Goal: Task Accomplishment & Management: Manage account settings

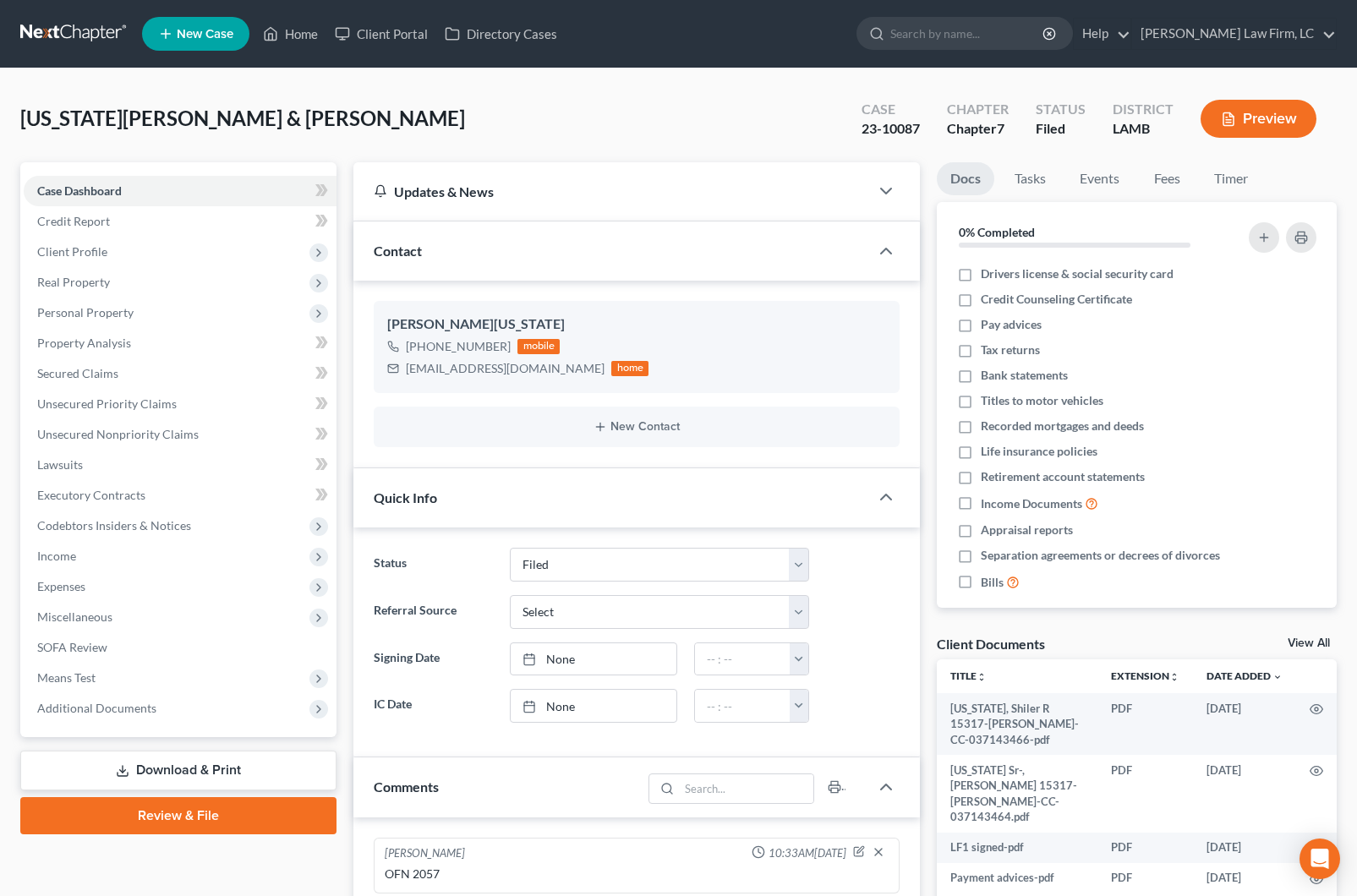
select select "2"
click at [303, 33] on link "Home" at bounding box center [290, 34] width 72 height 30
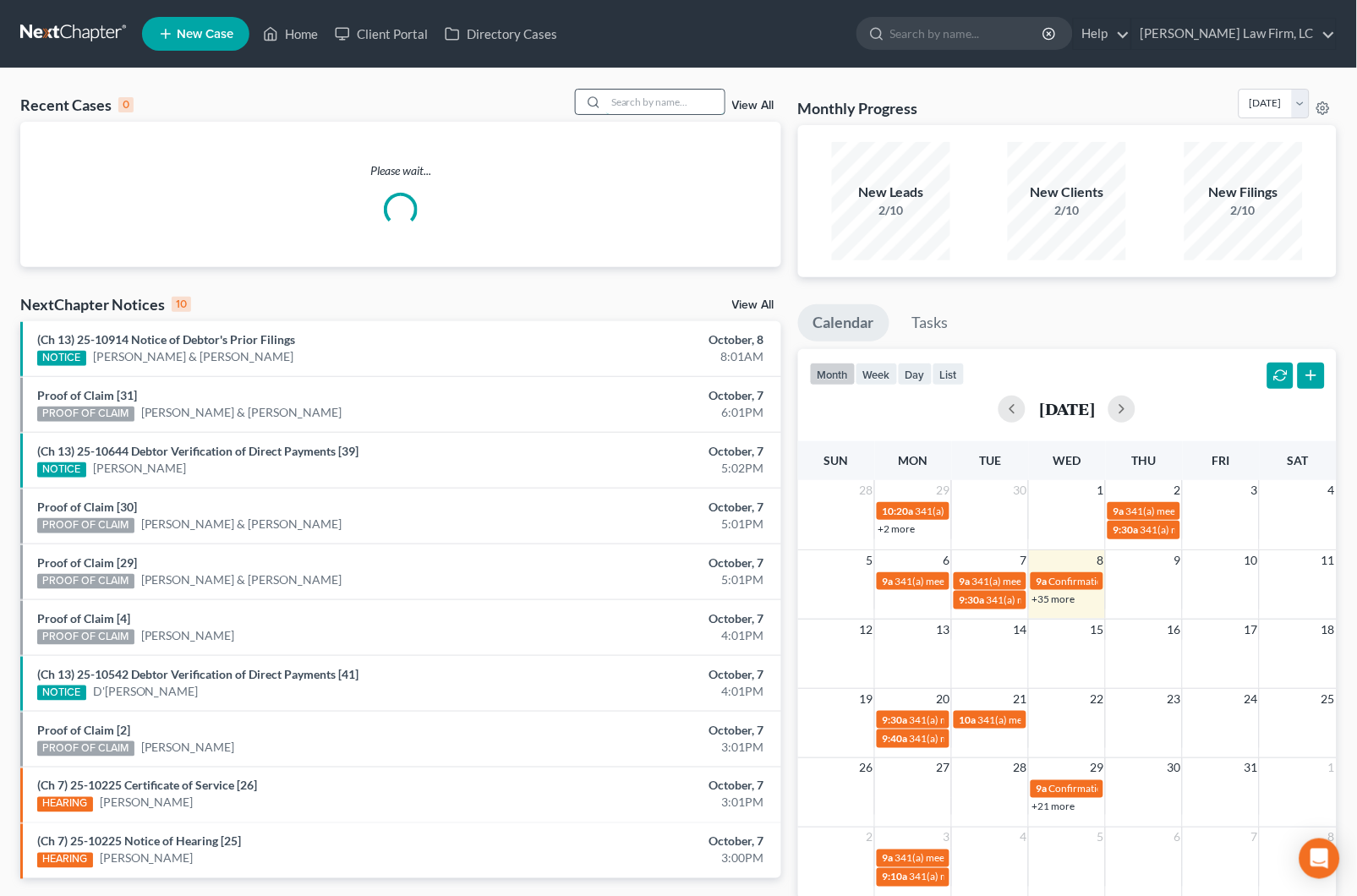
click at [637, 97] on input "search" at bounding box center [665, 102] width 118 height 25
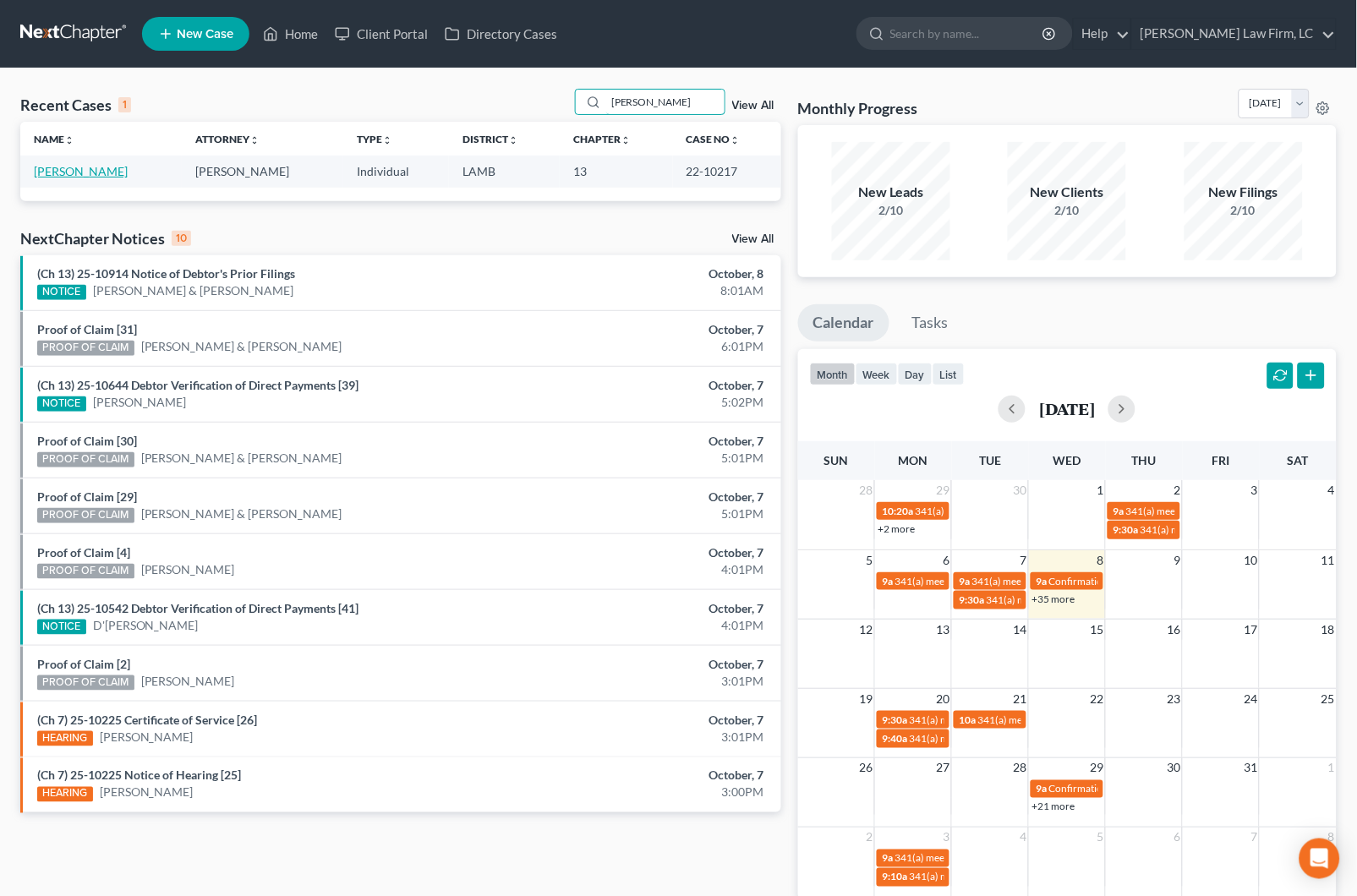
type input "[PERSON_NAME]"
click at [65, 171] on link "[PERSON_NAME]" at bounding box center [80, 171] width 93 height 14
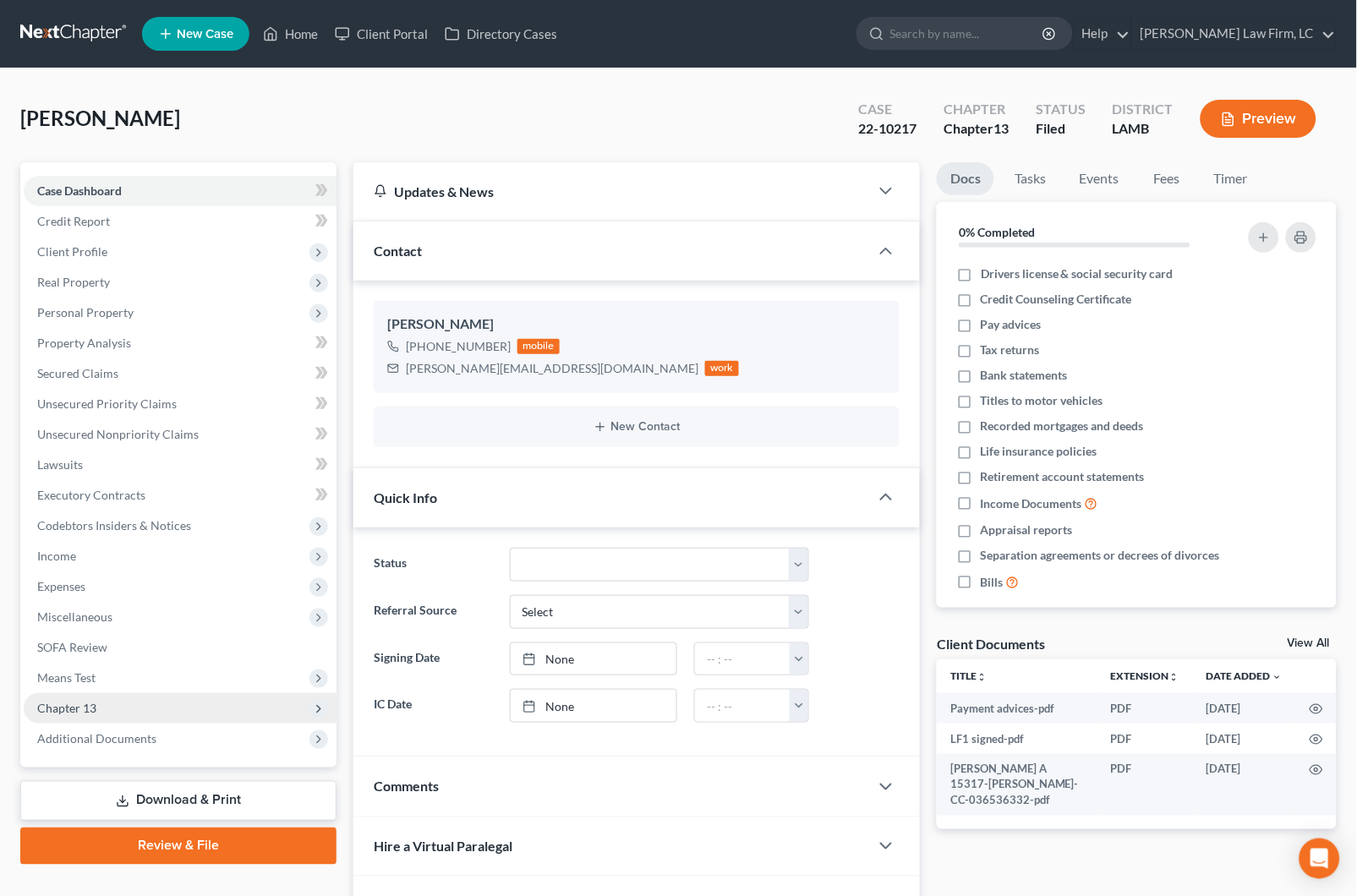
click at [165, 693] on span "Chapter 13" at bounding box center [181, 708] width 313 height 30
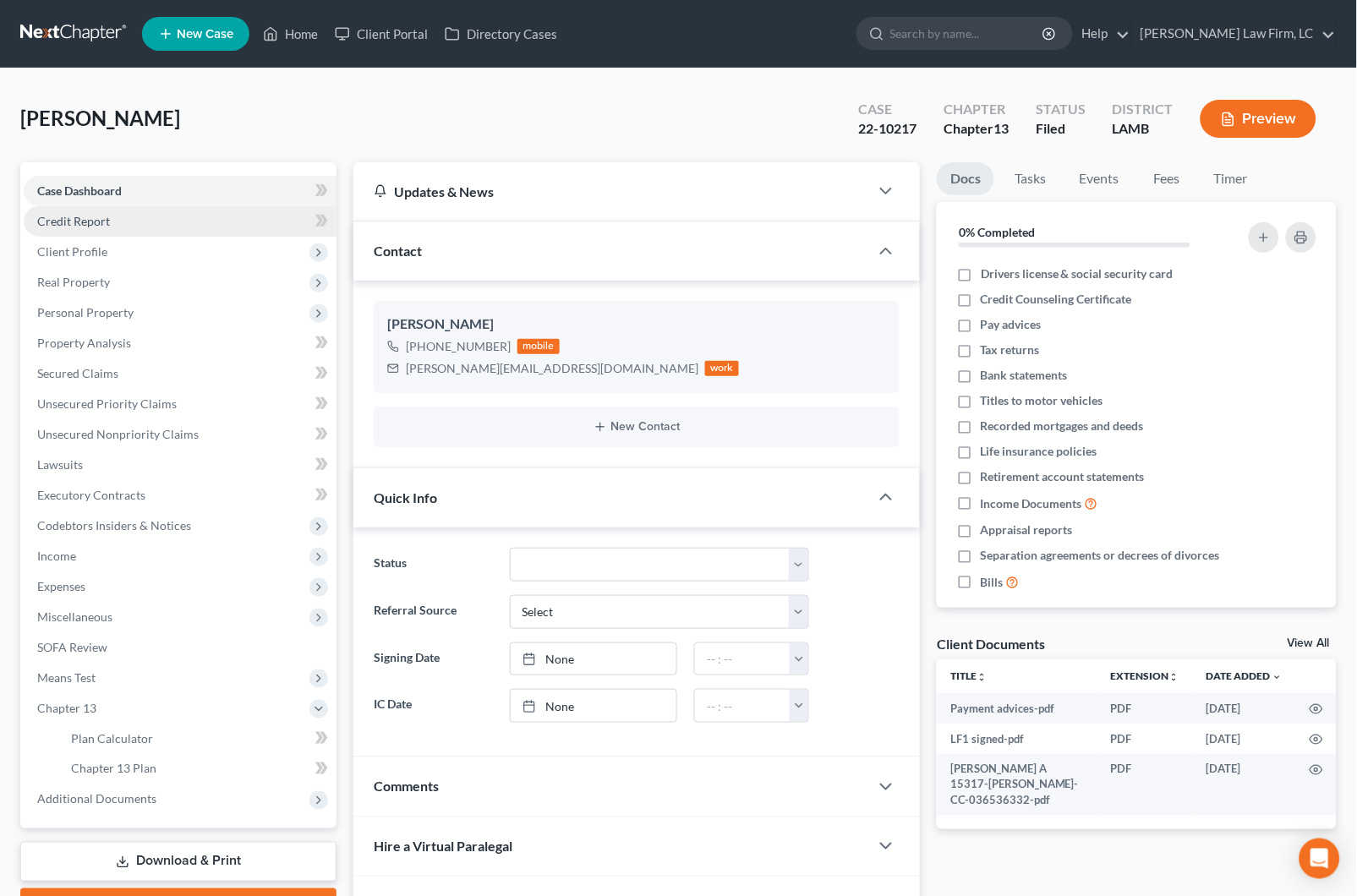
click at [117, 232] on link "Credit Report" at bounding box center [181, 222] width 313 height 30
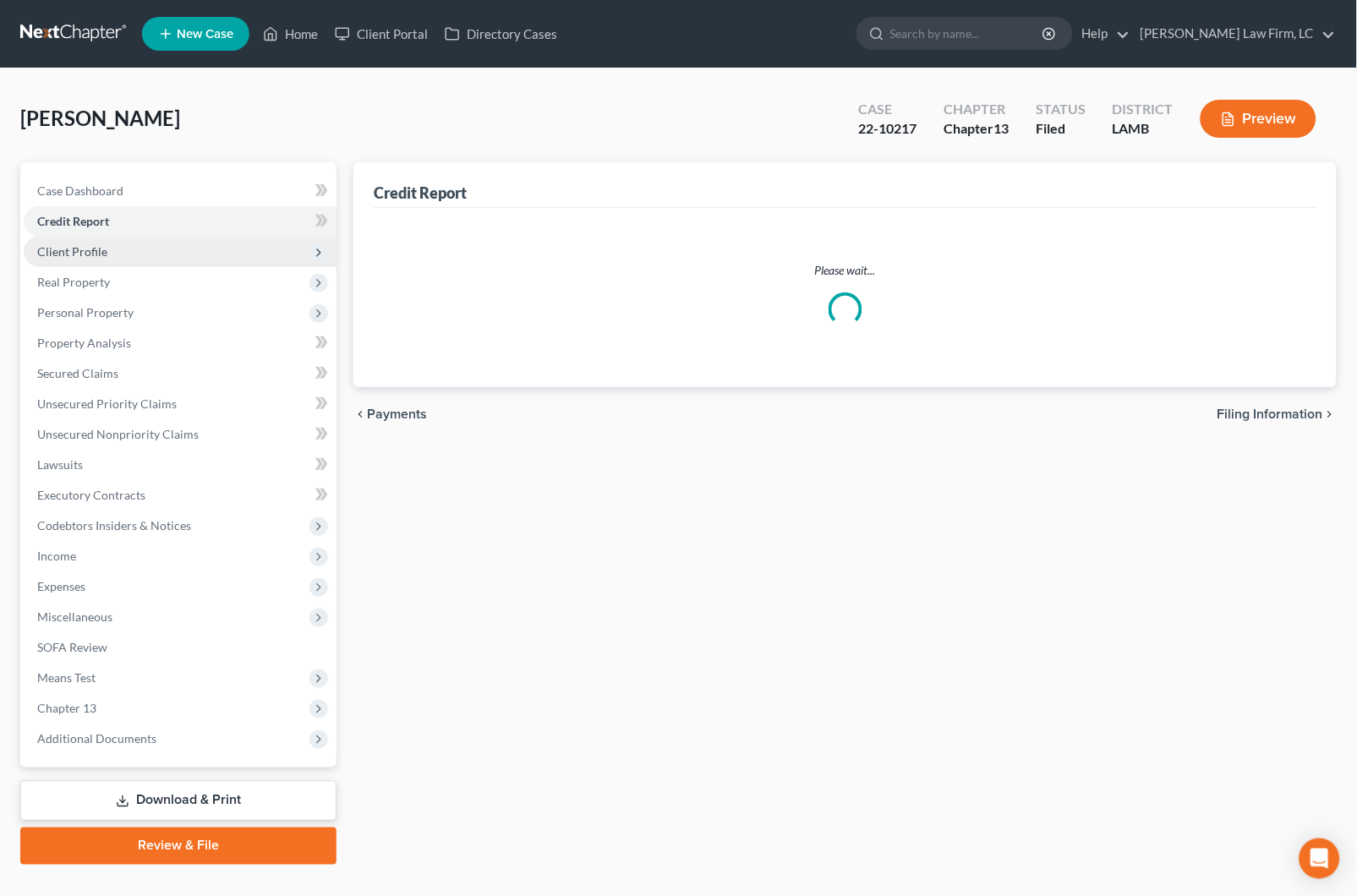
click at [123, 246] on span "Client Profile" at bounding box center [181, 252] width 313 height 30
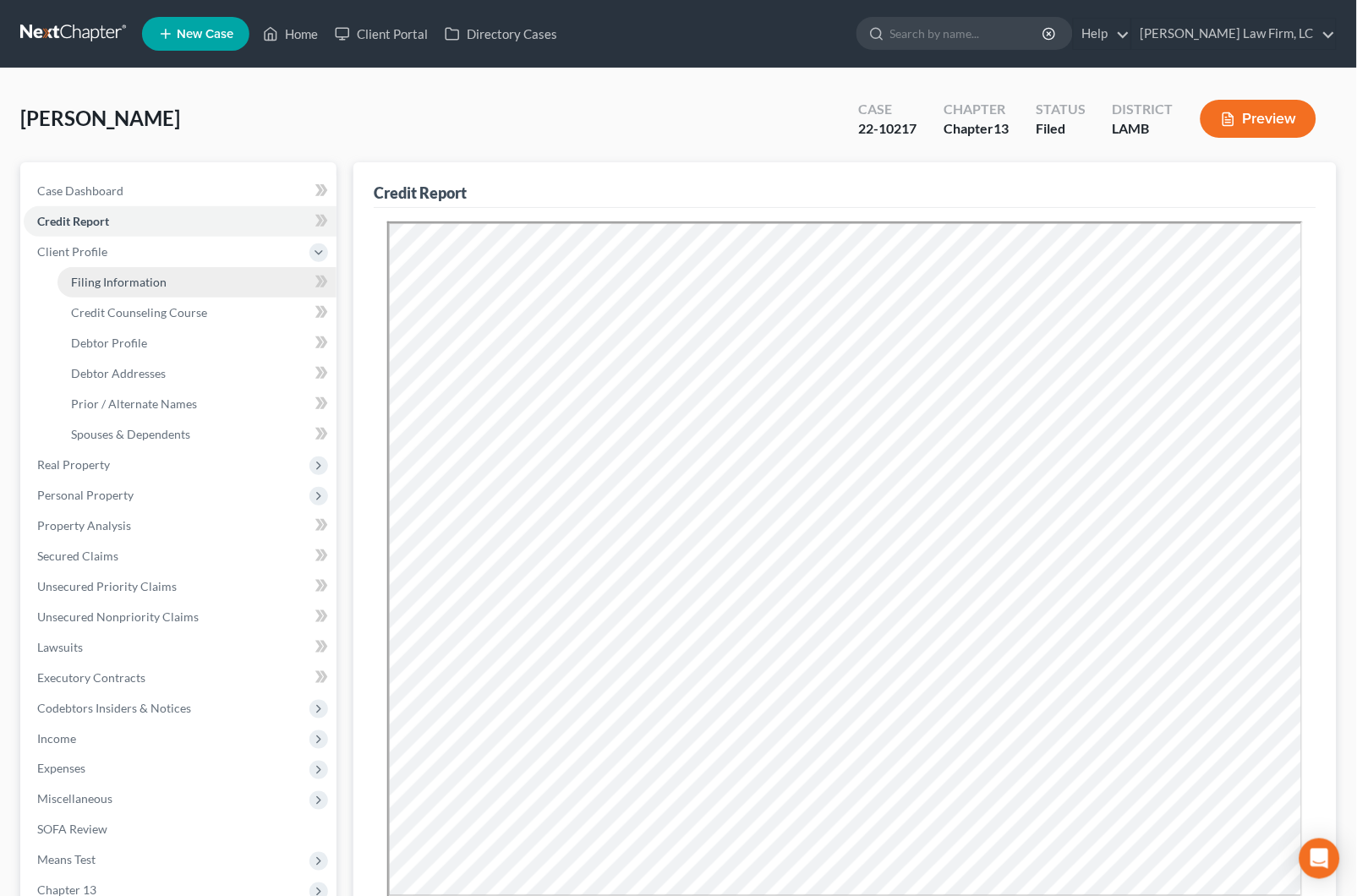
click at [150, 288] on link "Filing Information" at bounding box center [198, 282] width 279 height 30
select select "1"
select select "0"
select select "3"
select select "35"
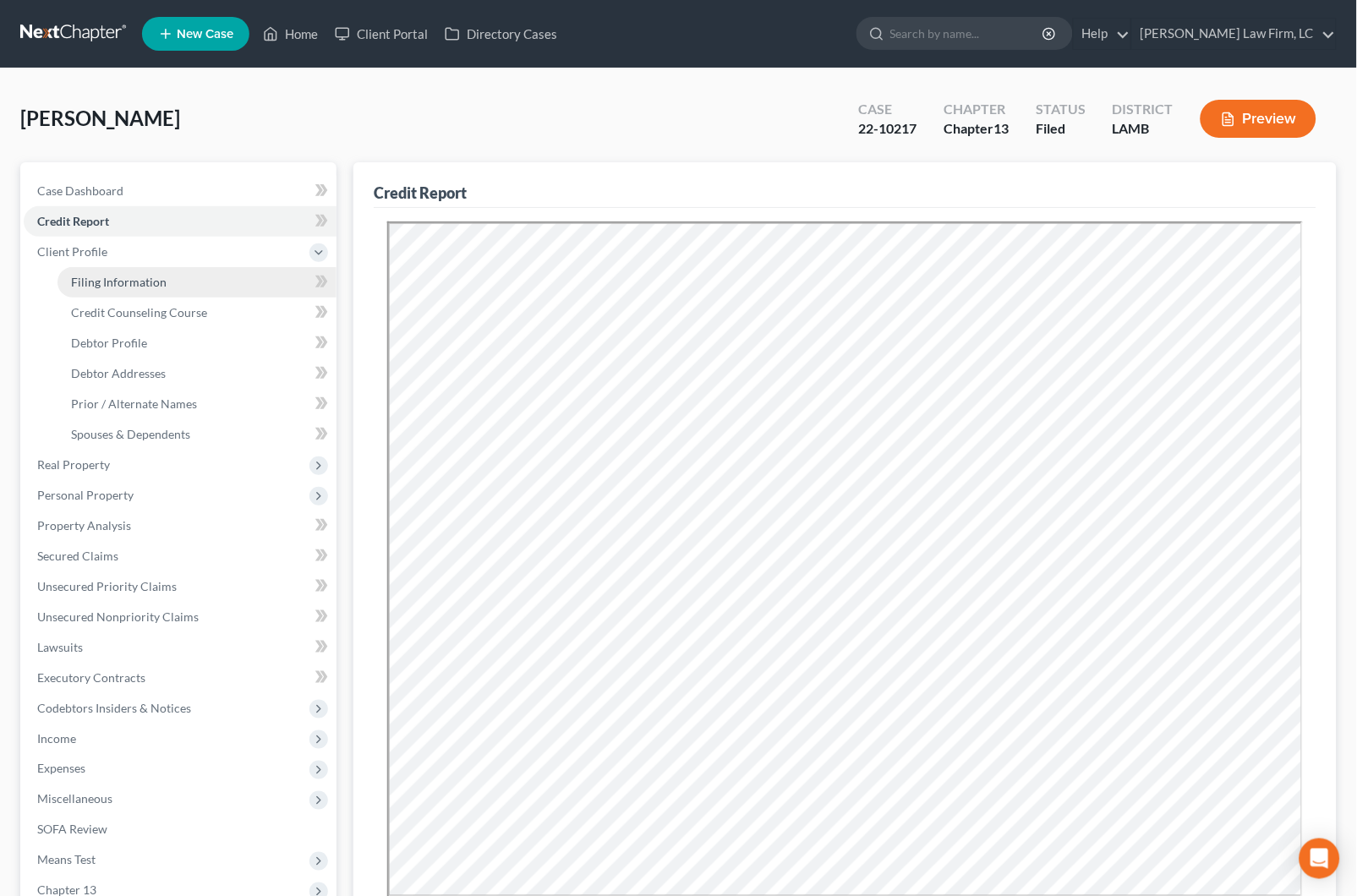
select select "0"
select select "19"
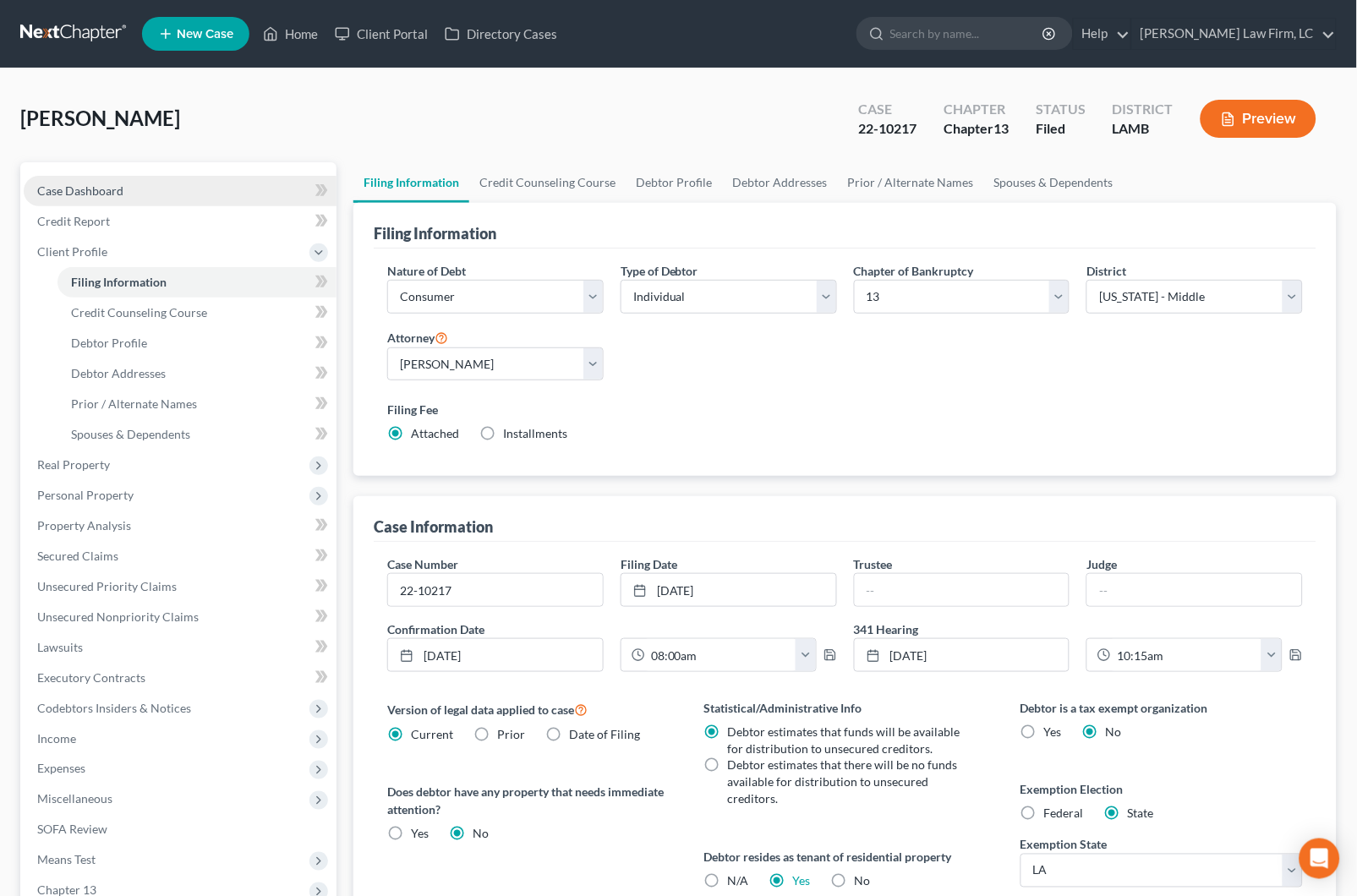
click at [126, 190] on link "Case Dashboard" at bounding box center [181, 191] width 313 height 30
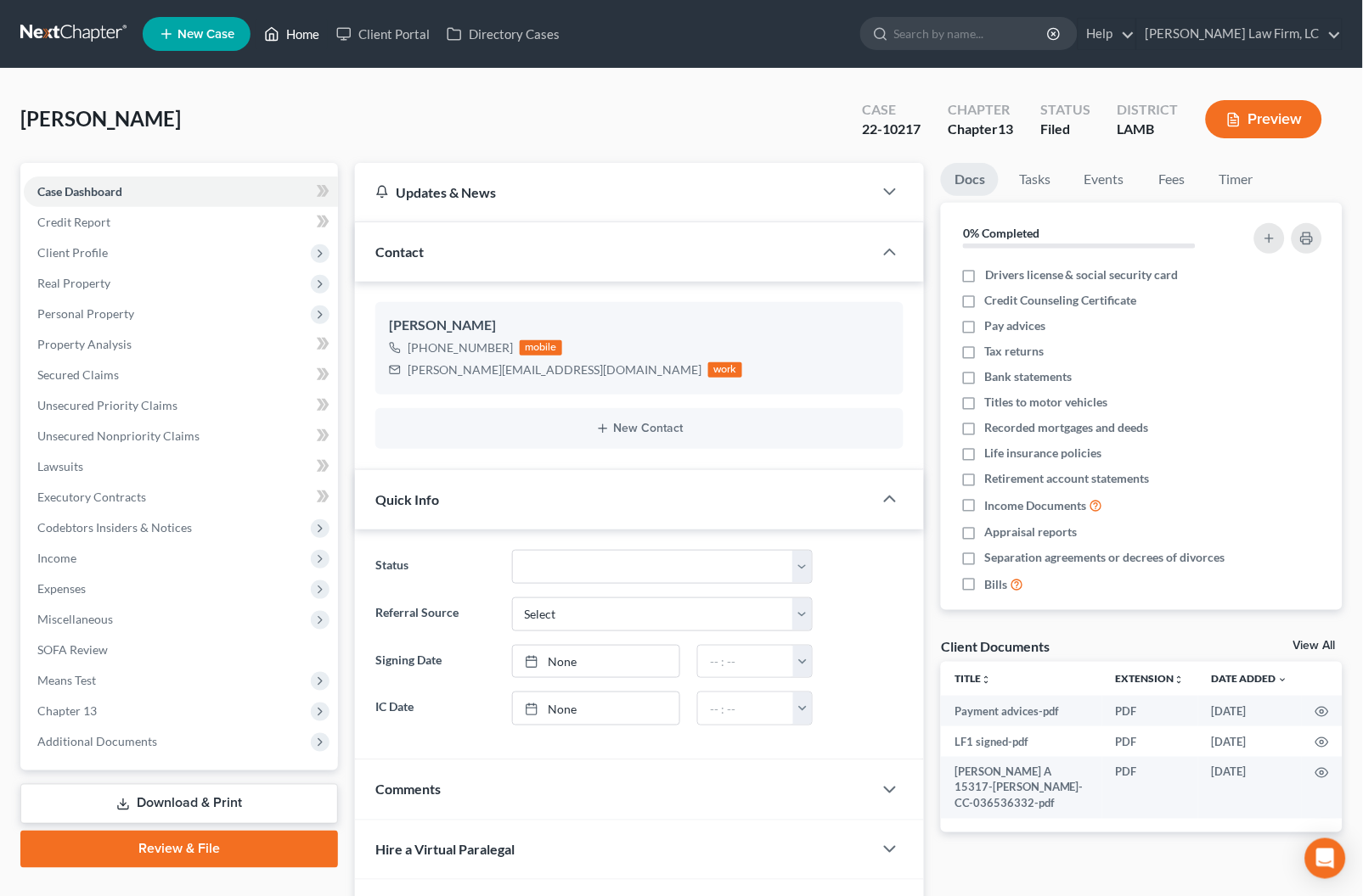
click at [299, 44] on link "Home" at bounding box center [291, 34] width 72 height 30
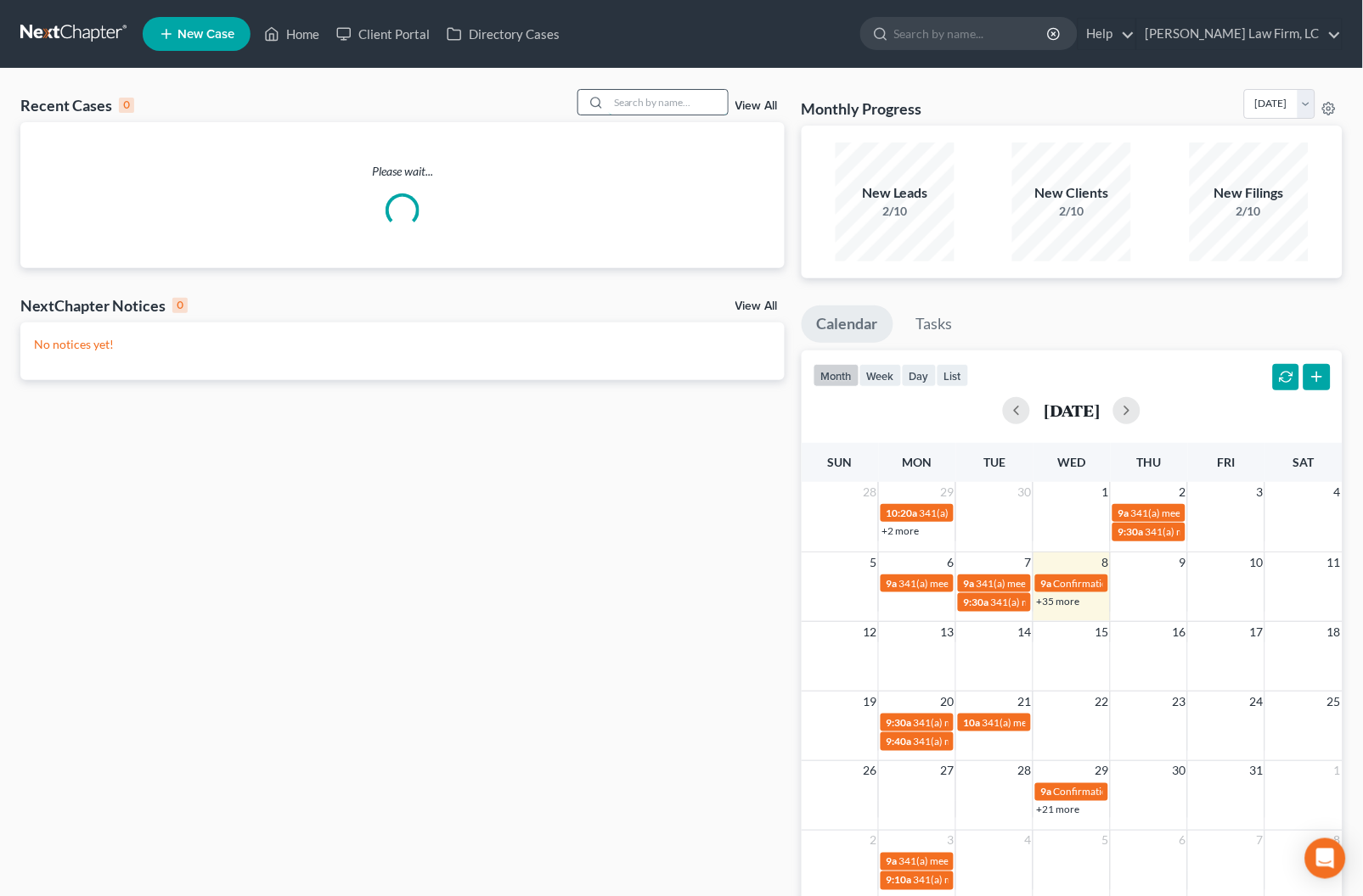
click at [633, 90] on input "search" at bounding box center [668, 103] width 119 height 25
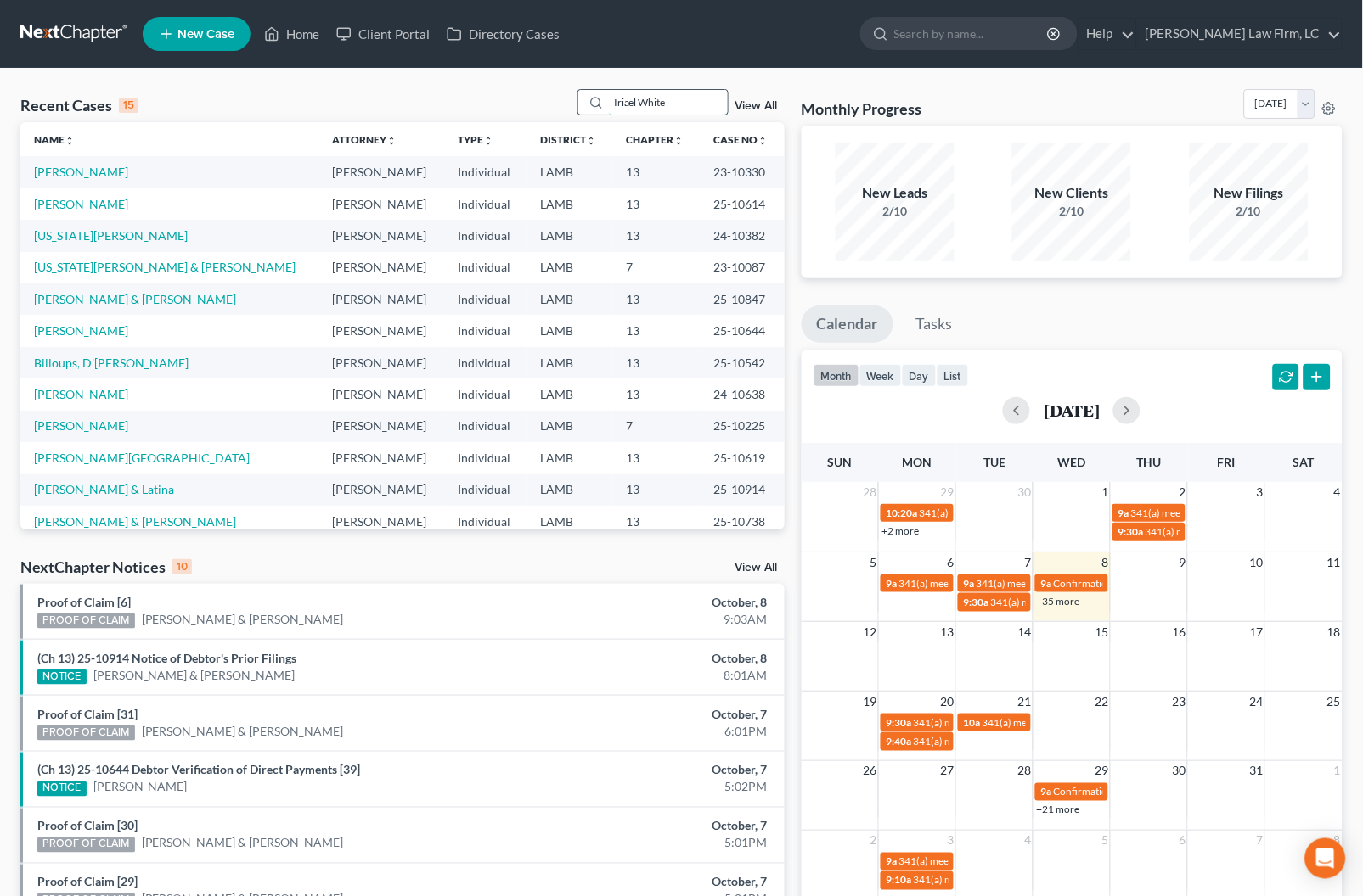
type input "Iriael White"
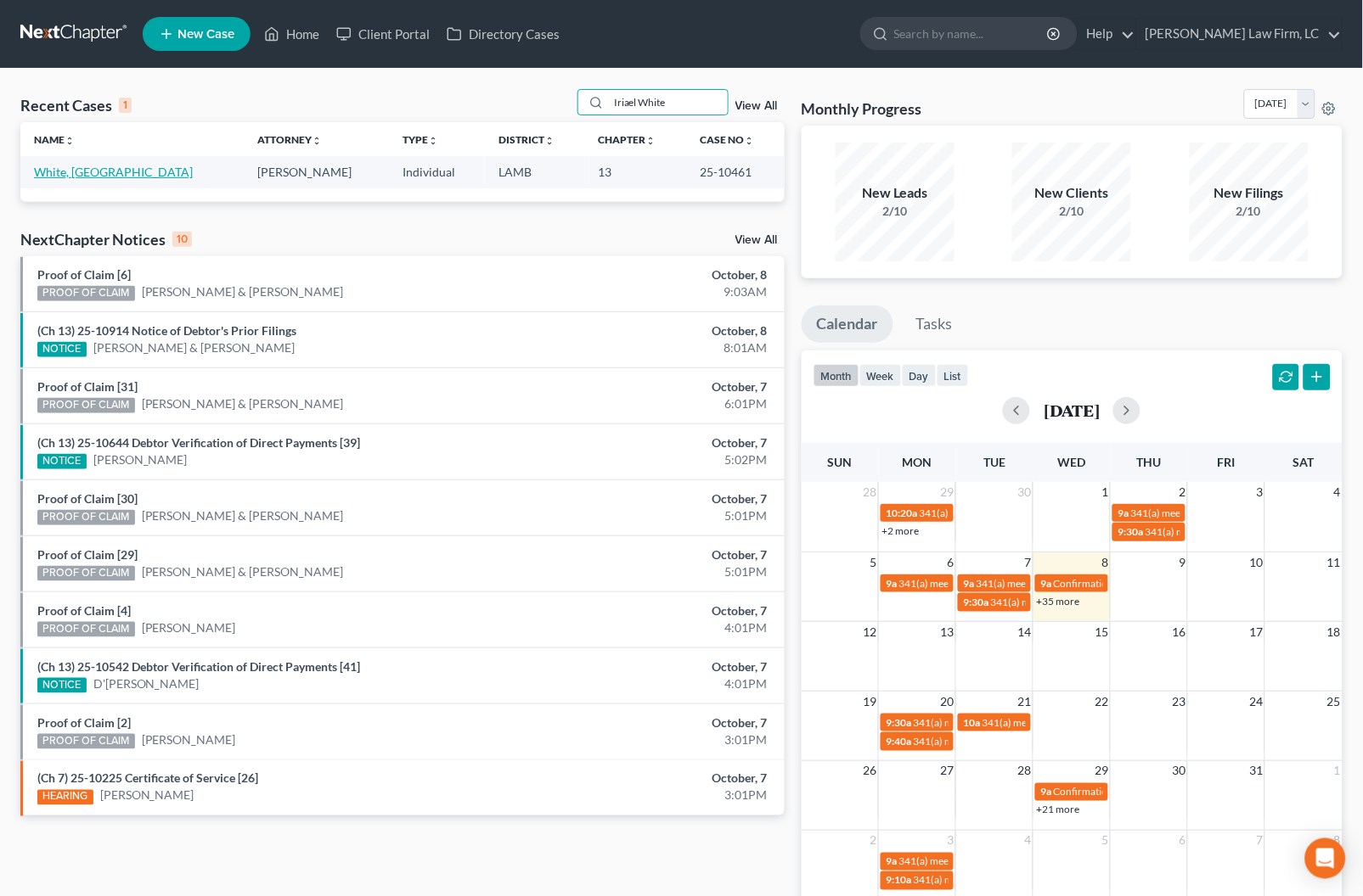
click at [84, 169] on link "White, [GEOGRAPHIC_DATA]" at bounding box center [114, 172] width 159 height 14
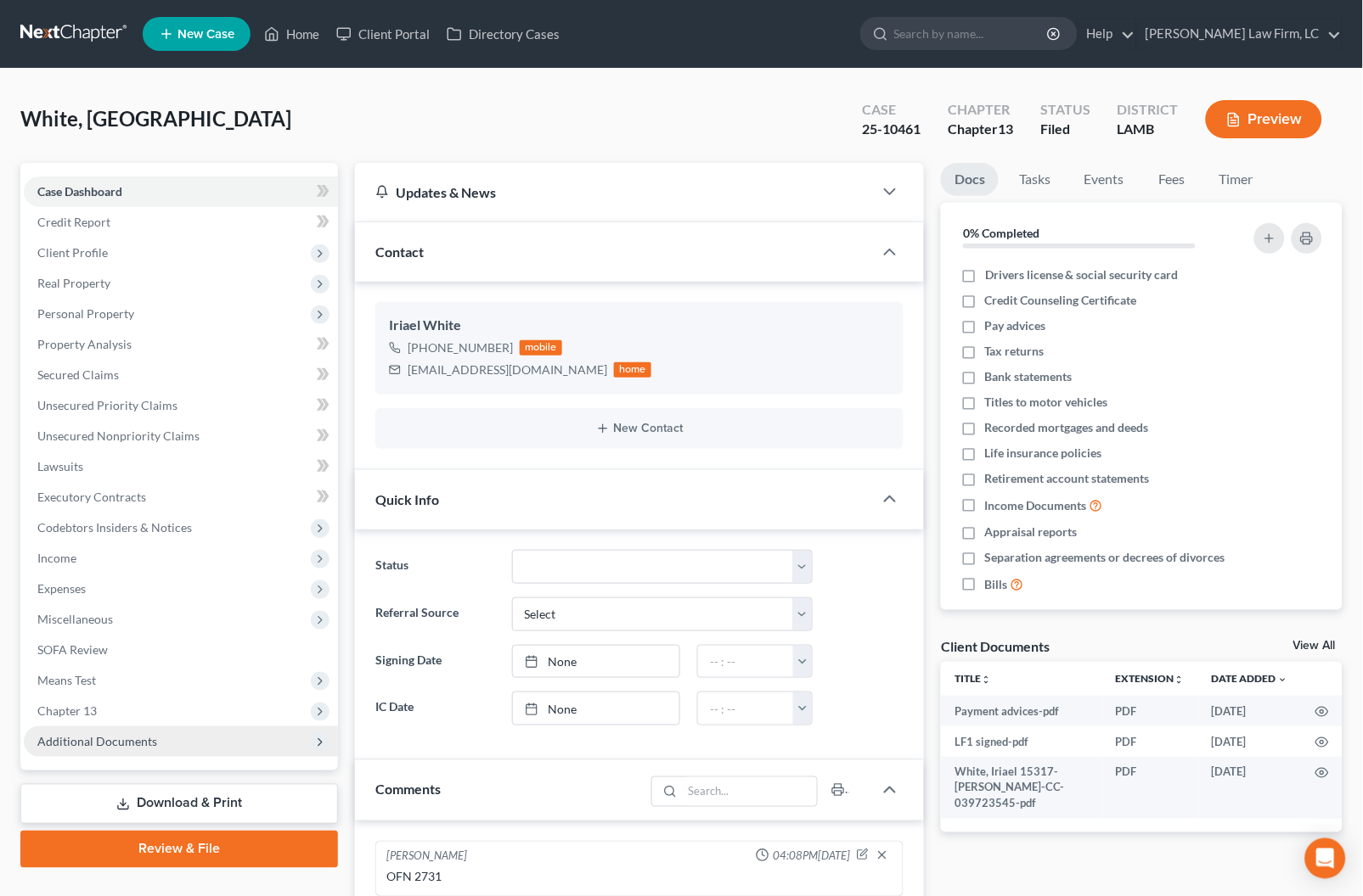
click at [256, 733] on span "Additional Documents" at bounding box center [181, 741] width 315 height 30
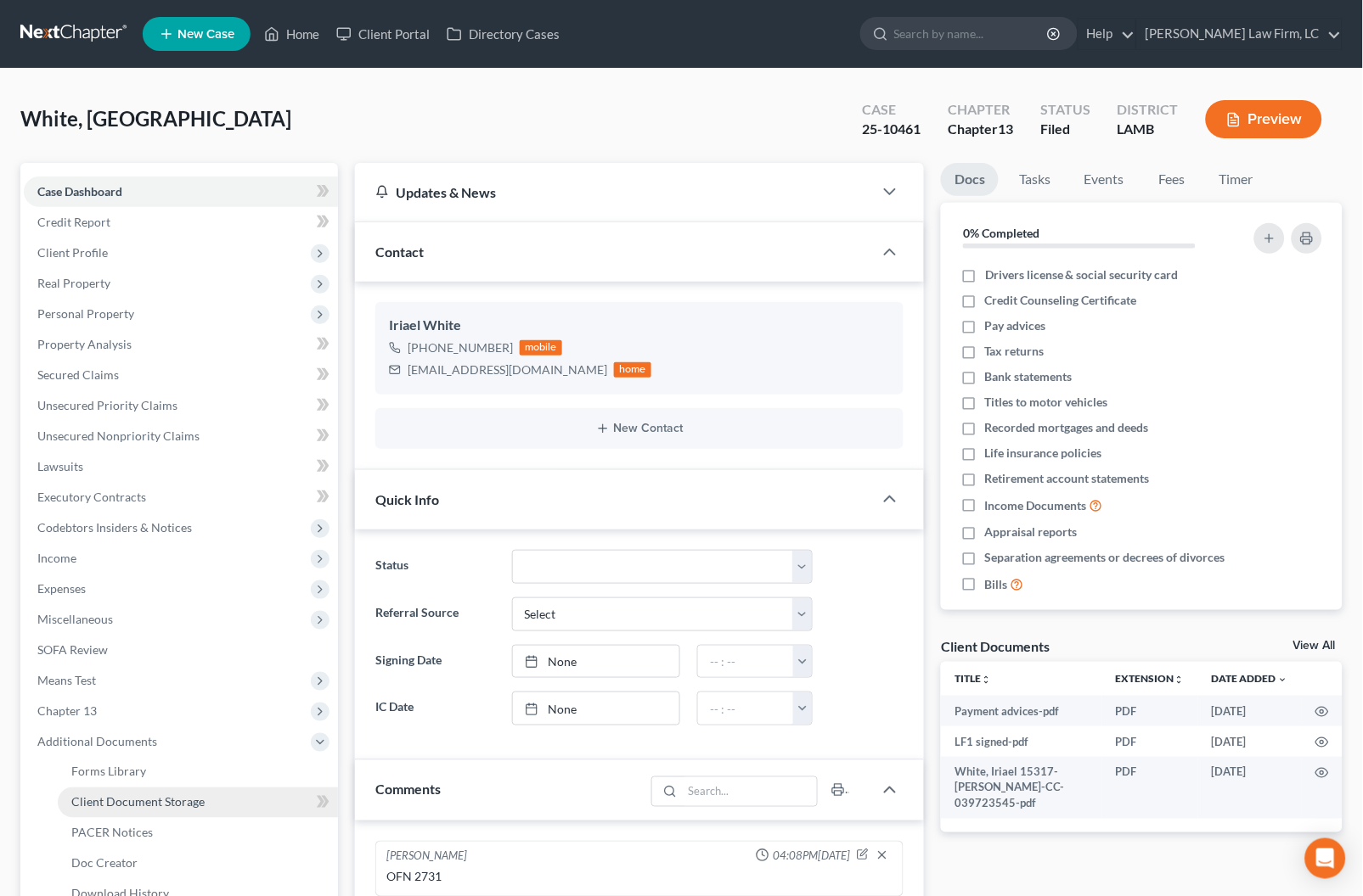
click at [206, 793] on link "Client Document Storage" at bounding box center [198, 803] width 281 height 30
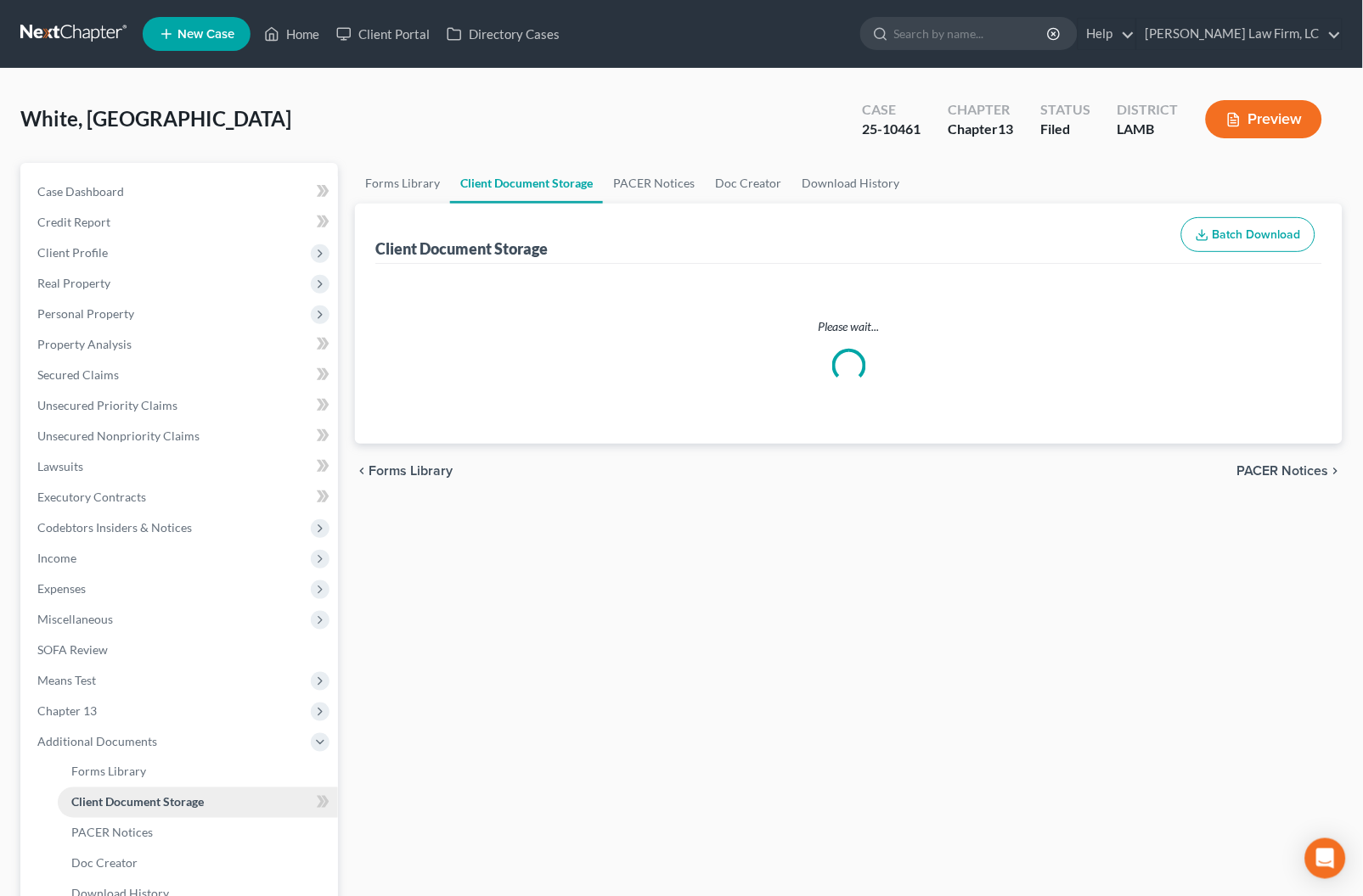
select select "13"
select select "39"
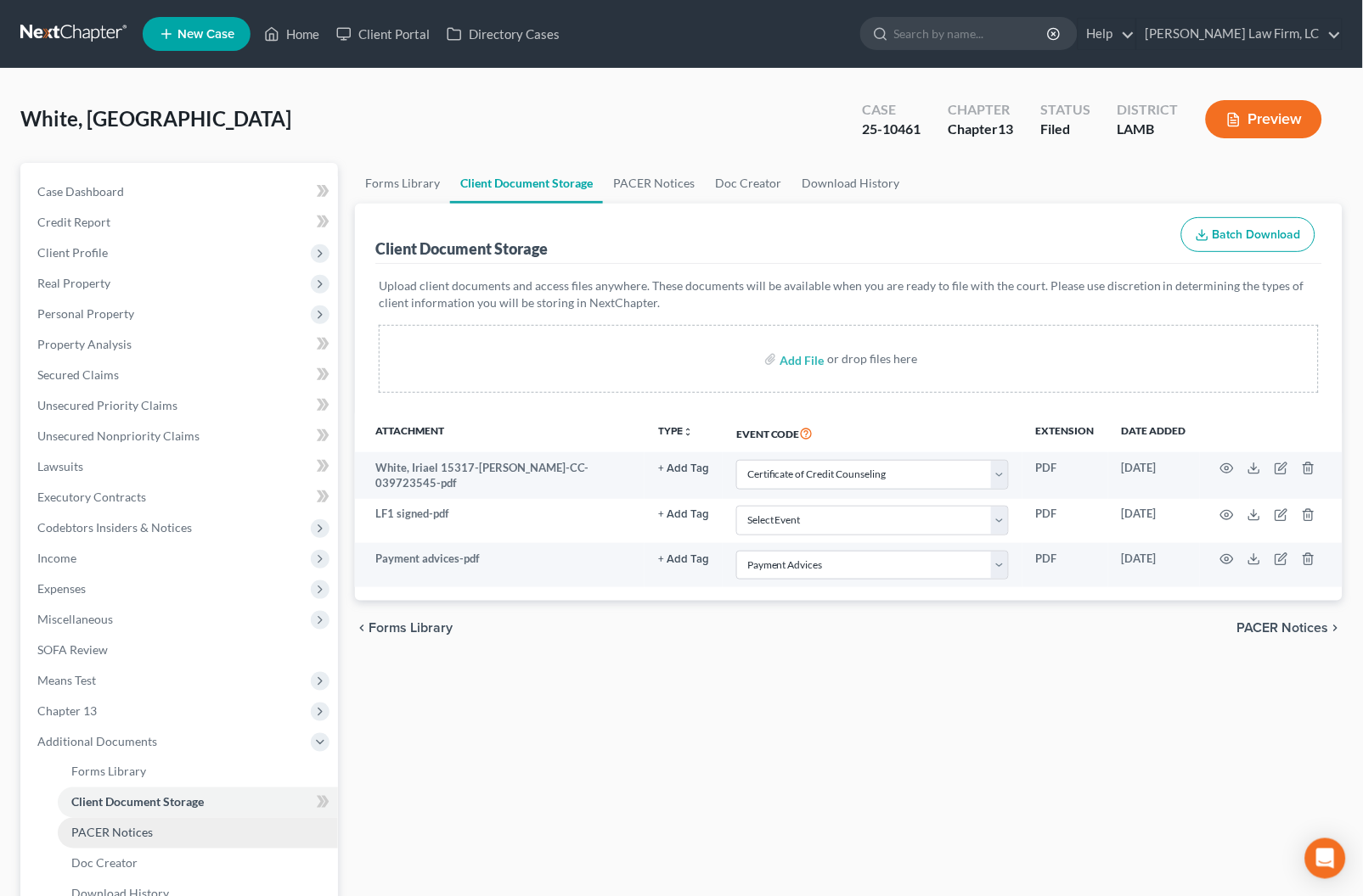
click at [205, 818] on link "PACER Notices" at bounding box center [198, 833] width 281 height 30
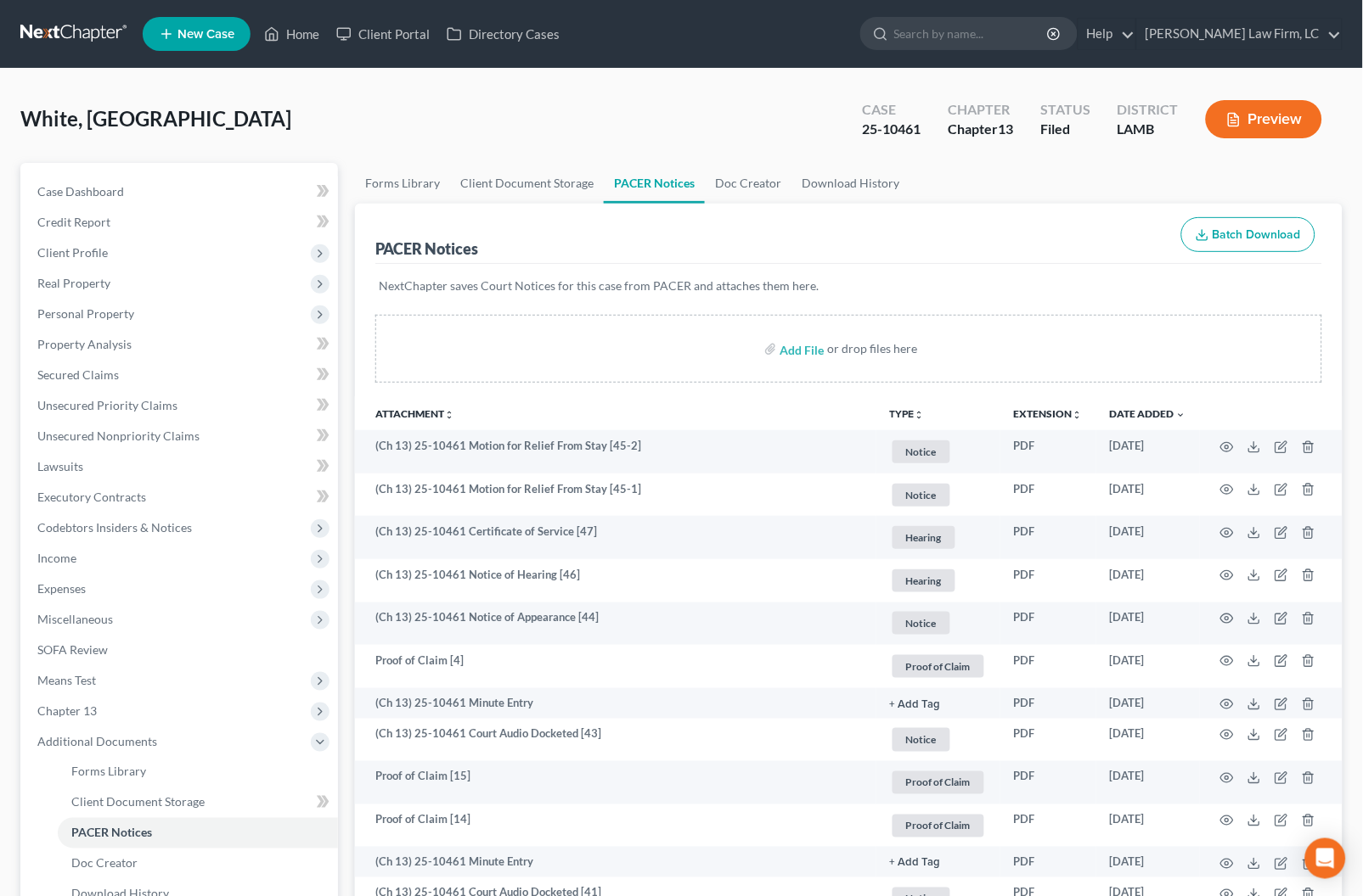
click at [293, 54] on ul "New Case Home Client Portal Directory Cases - No Result - See all results Or Pr…" at bounding box center [743, 33] width 1200 height 44
click at [321, 46] on link "Home" at bounding box center [291, 34] width 72 height 30
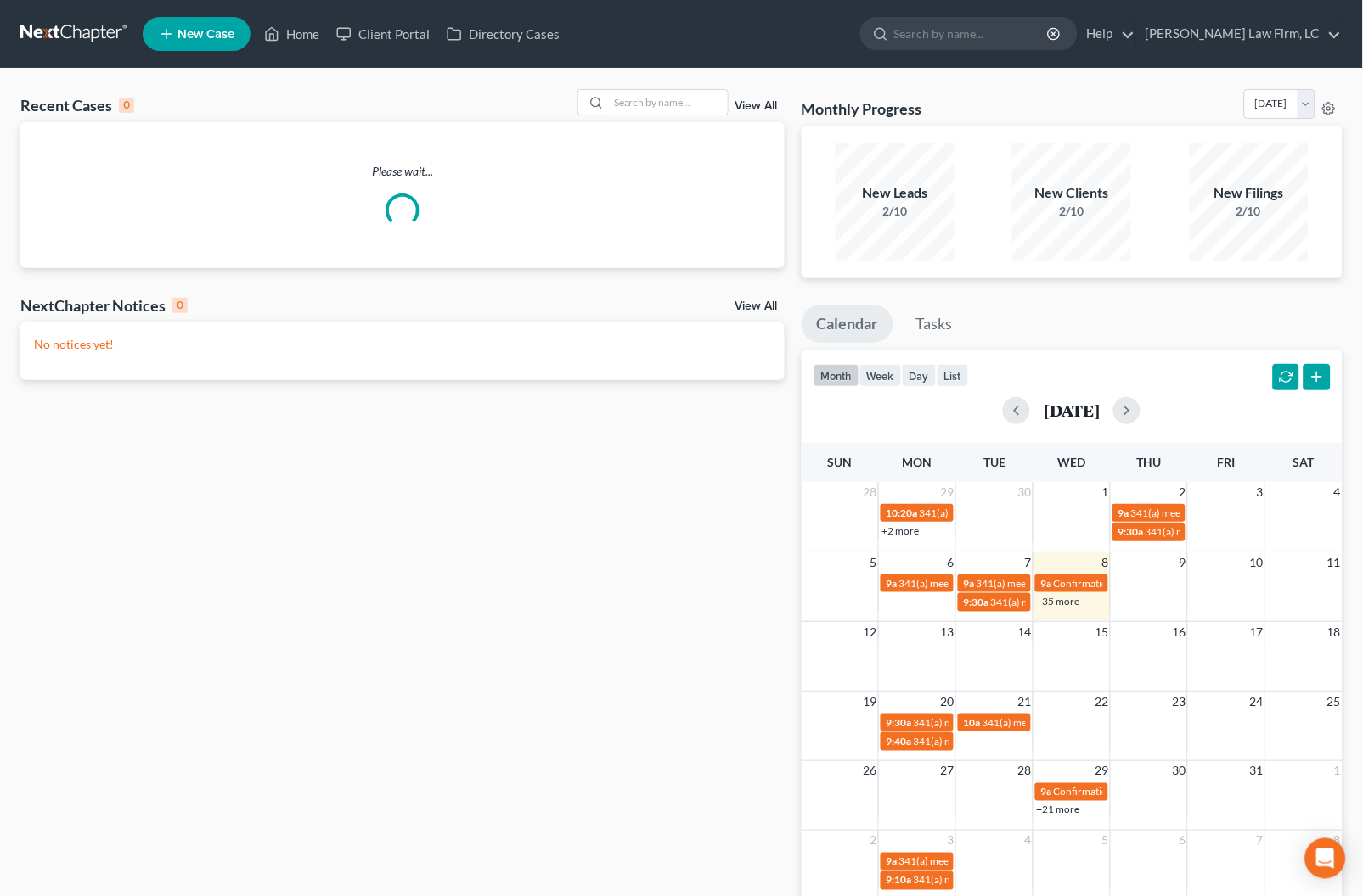
click at [618, 87] on div "Recent Cases 0 View All Please wait... NextChapter Notices 0 View All No notice…" at bounding box center [681, 509] width 1363 height 882
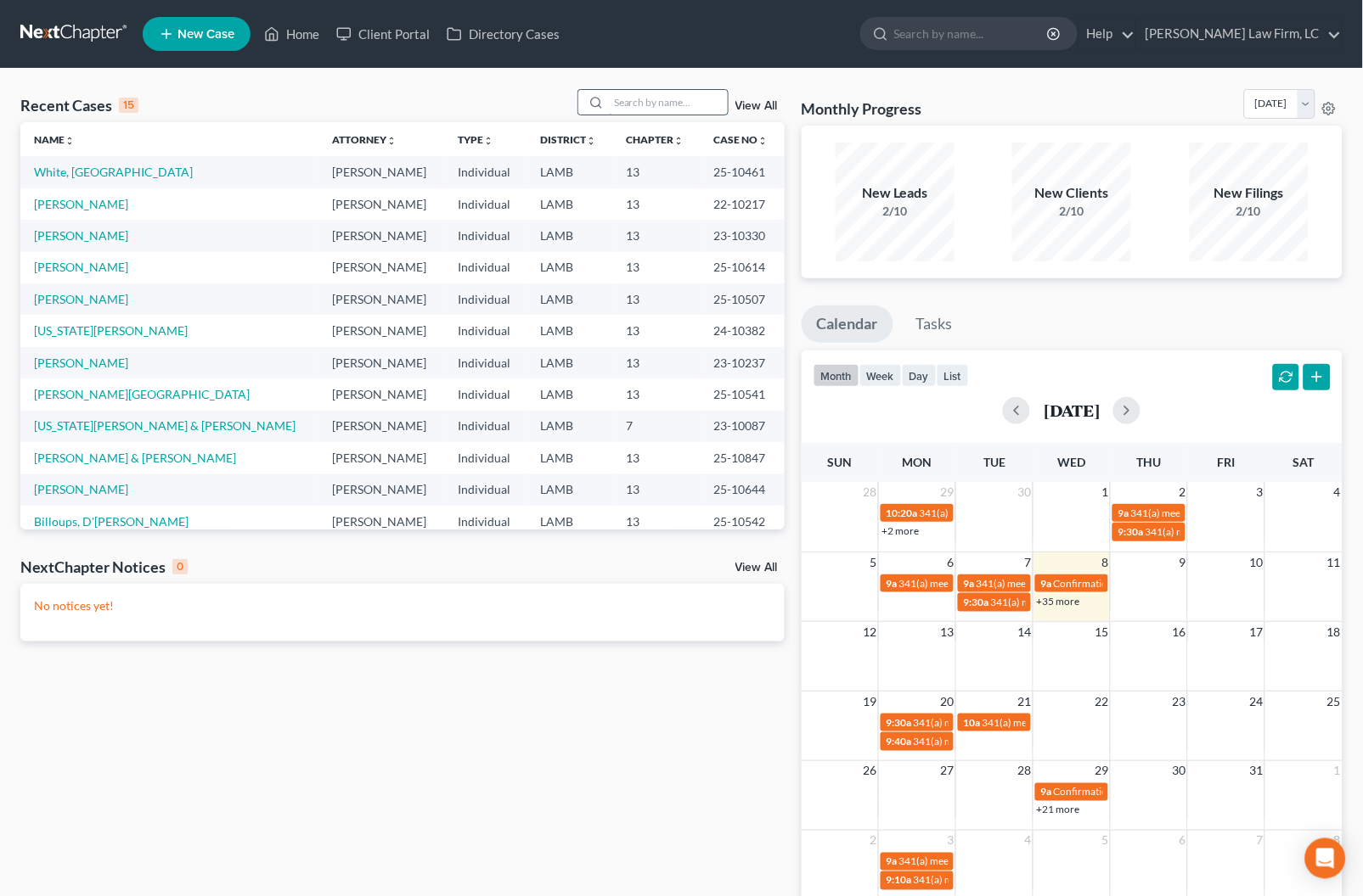
click at [619, 110] on input "search" at bounding box center [668, 103] width 119 height 25
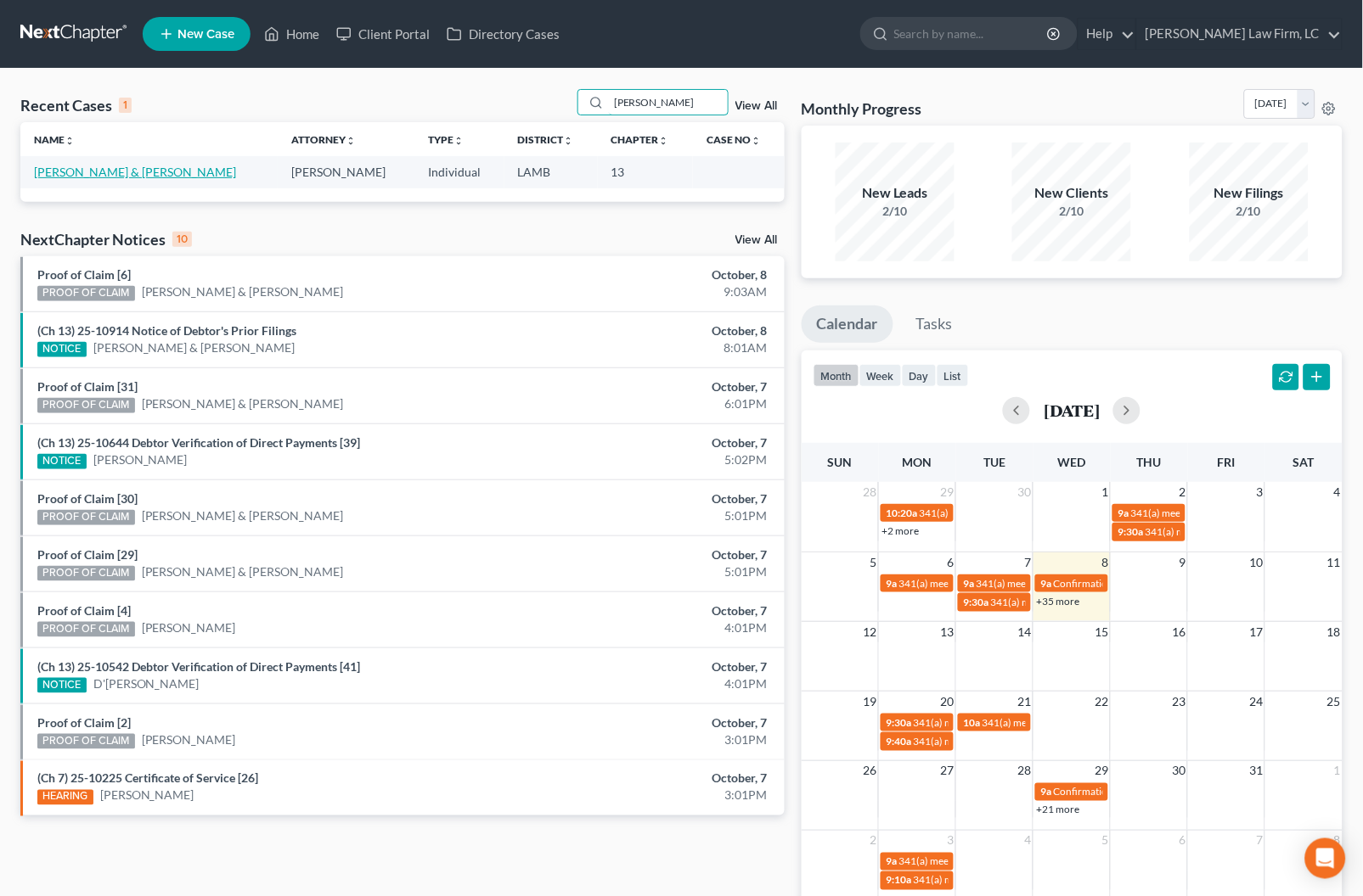
type input "[PERSON_NAME]"
click at [161, 173] on link "[PERSON_NAME] & [PERSON_NAME]" at bounding box center [135, 172] width 202 height 14
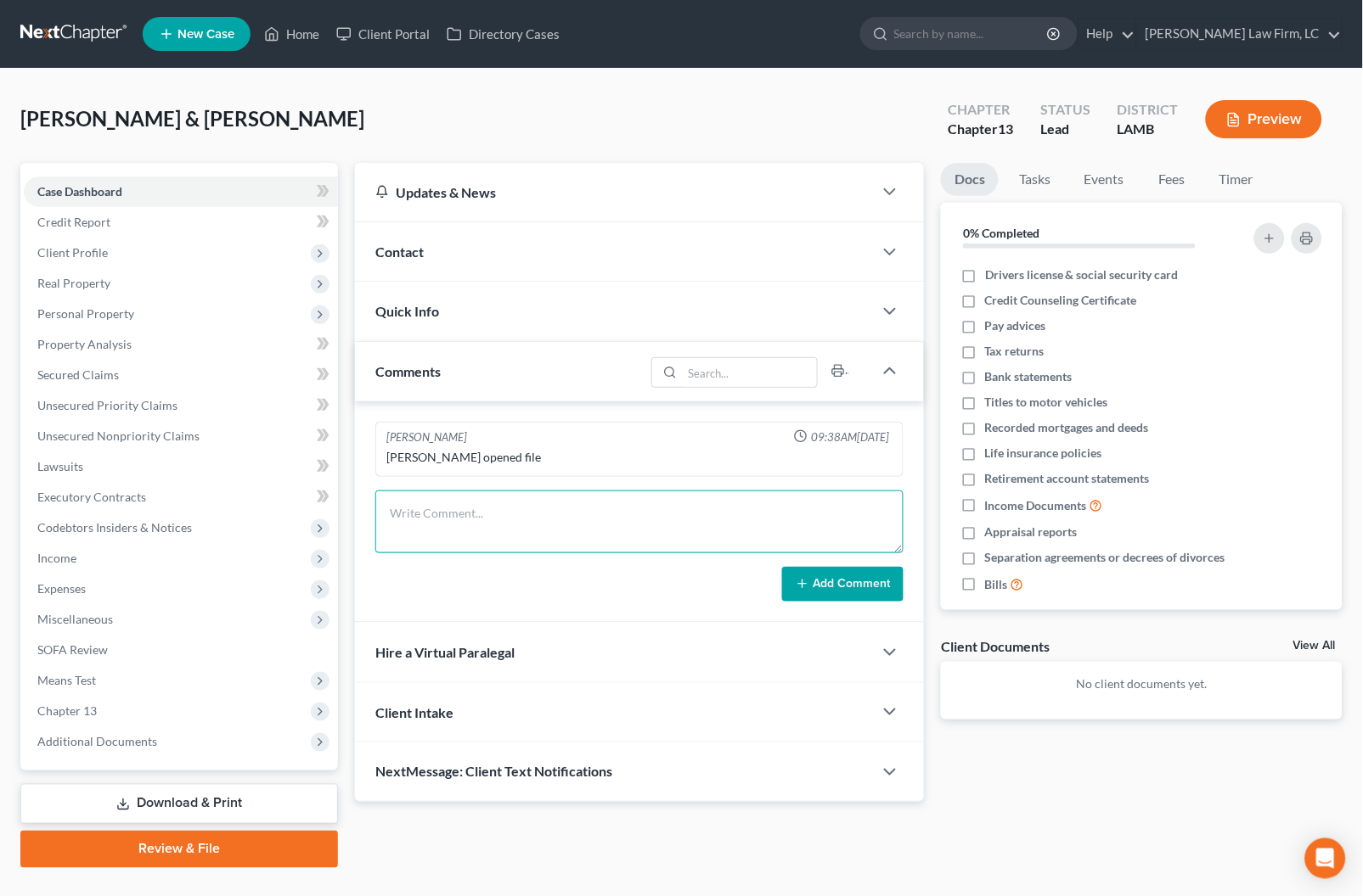
click at [495, 522] on textarea at bounding box center [639, 522] width 528 height 63
type textarea "OFN - 2807"
click at [853, 571] on button "Add Comment" at bounding box center [843, 585] width 122 height 36
